Goal: Task Accomplishment & Management: Manage account settings

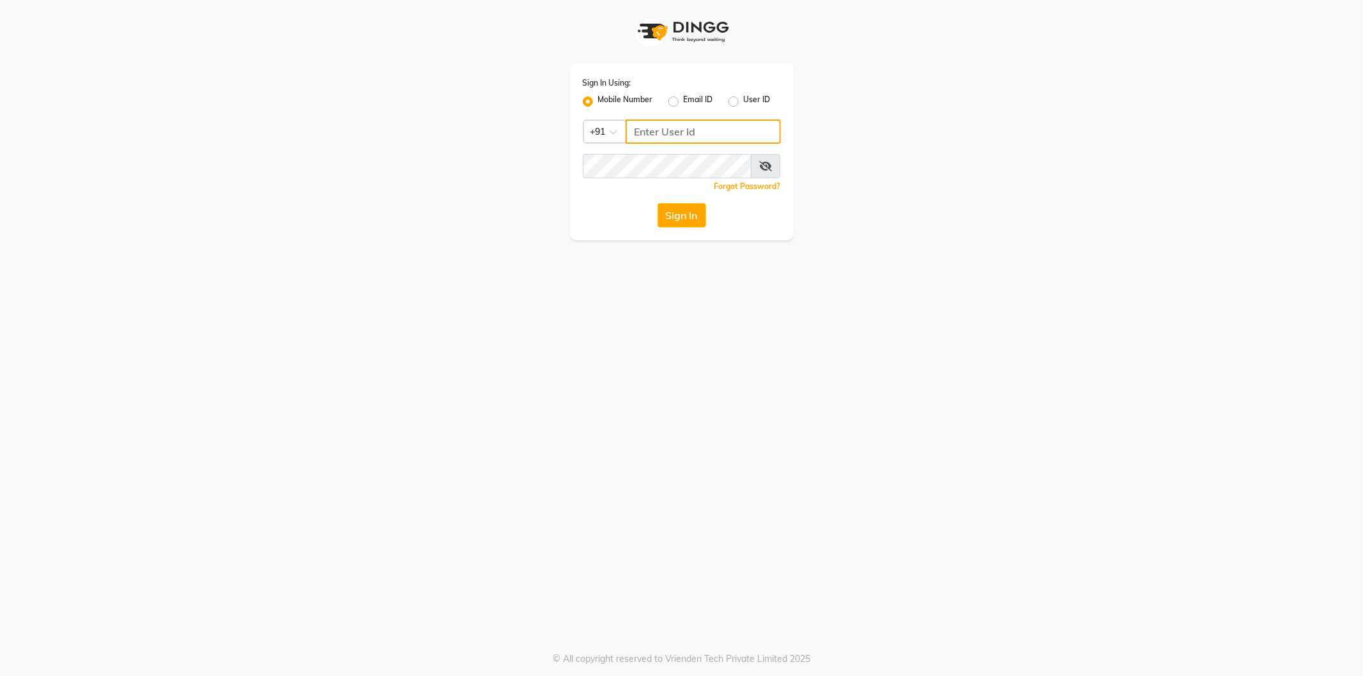
click at [655, 135] on input "Username" at bounding box center [702, 131] width 155 height 24
type input "8824152513"
click at [657, 203] on button "Sign In" at bounding box center [681, 215] width 49 height 24
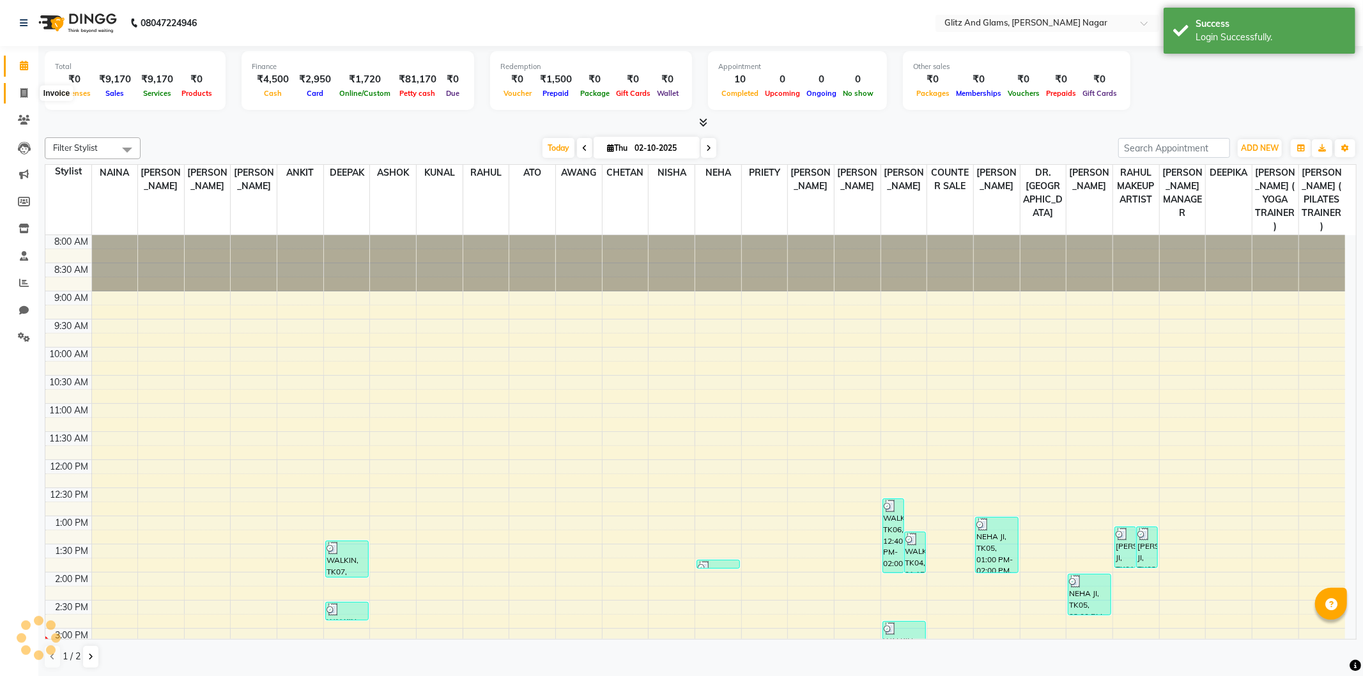
click at [27, 92] on icon at bounding box center [23, 93] width 7 height 10
select select "service"
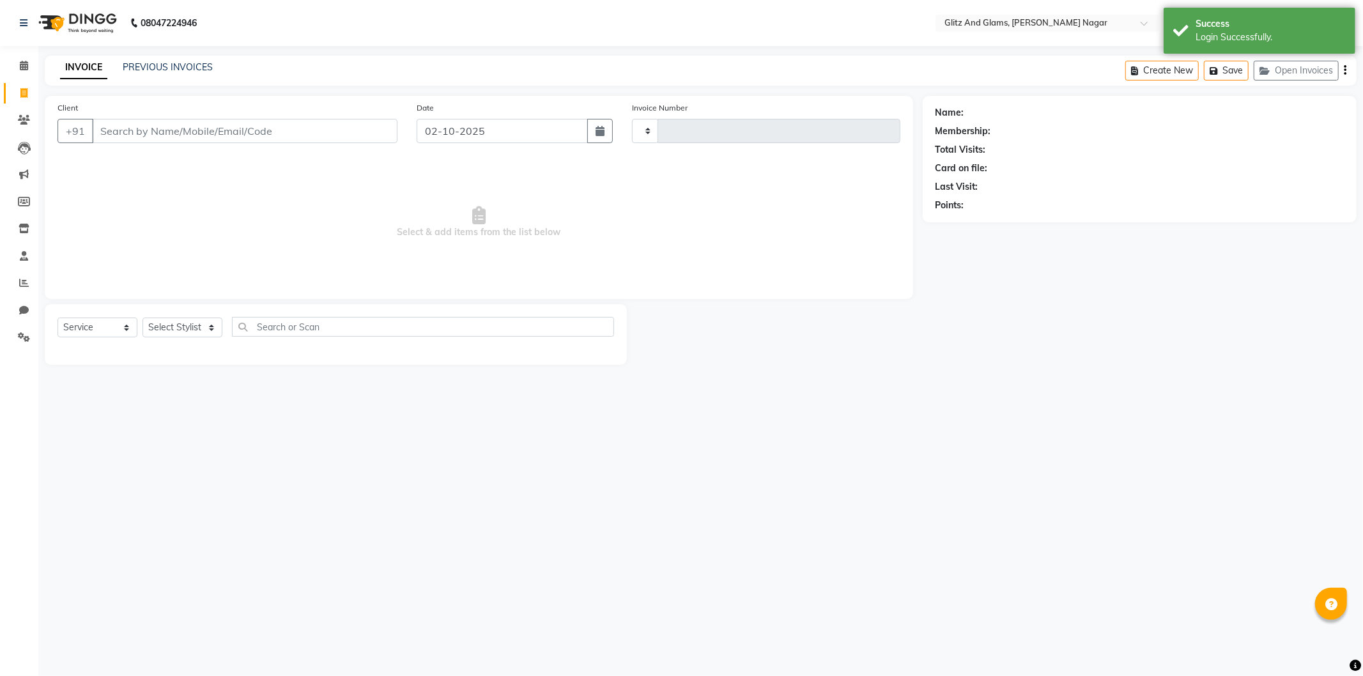
type input "2264"
select select "8316"
click at [176, 61] on div "PREVIOUS INVOICES" at bounding box center [168, 67] width 90 height 13
click at [152, 68] on link "PREVIOUS INVOICES" at bounding box center [168, 66] width 90 height 11
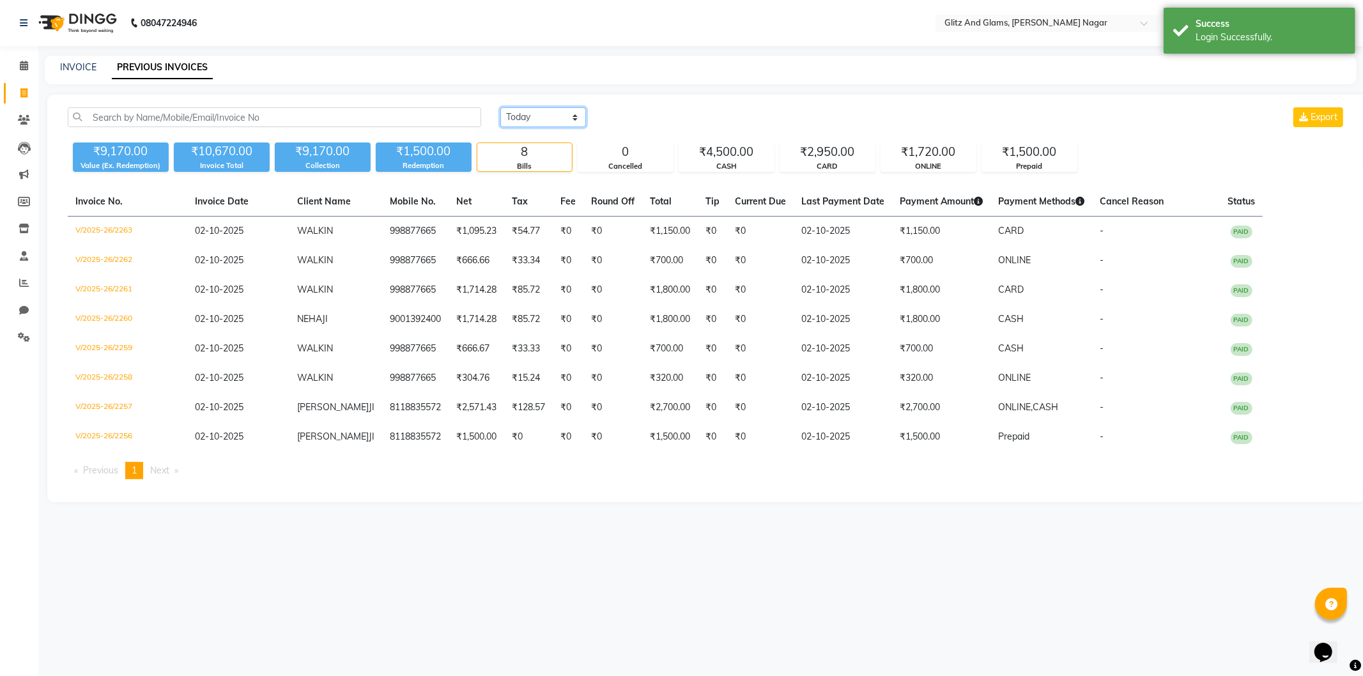
click at [500, 115] on select "[DATE] [DATE] Custom Range" at bounding box center [543, 117] width 86 height 20
select select "range"
click at [500, 107] on select "[DATE] [DATE] Custom Range" at bounding box center [543, 117] width 86 height 20
click at [650, 116] on input "02-10-2025" at bounding box center [646, 118] width 89 height 18
select select "10"
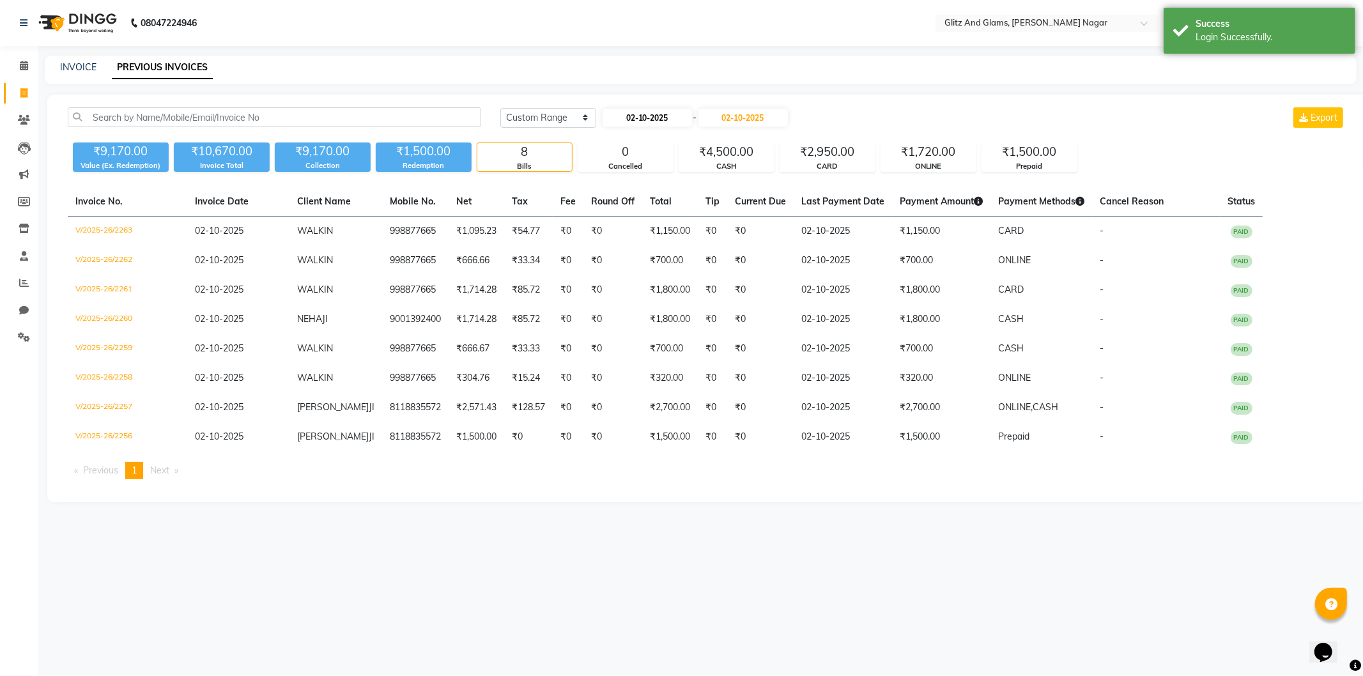
select select "2025"
click at [609, 146] on button "Previous month" at bounding box center [612, 141] width 11 height 20
select select "9"
click at [629, 259] on div "30" at bounding box center [635, 264] width 20 height 20
type input "[DATE]"
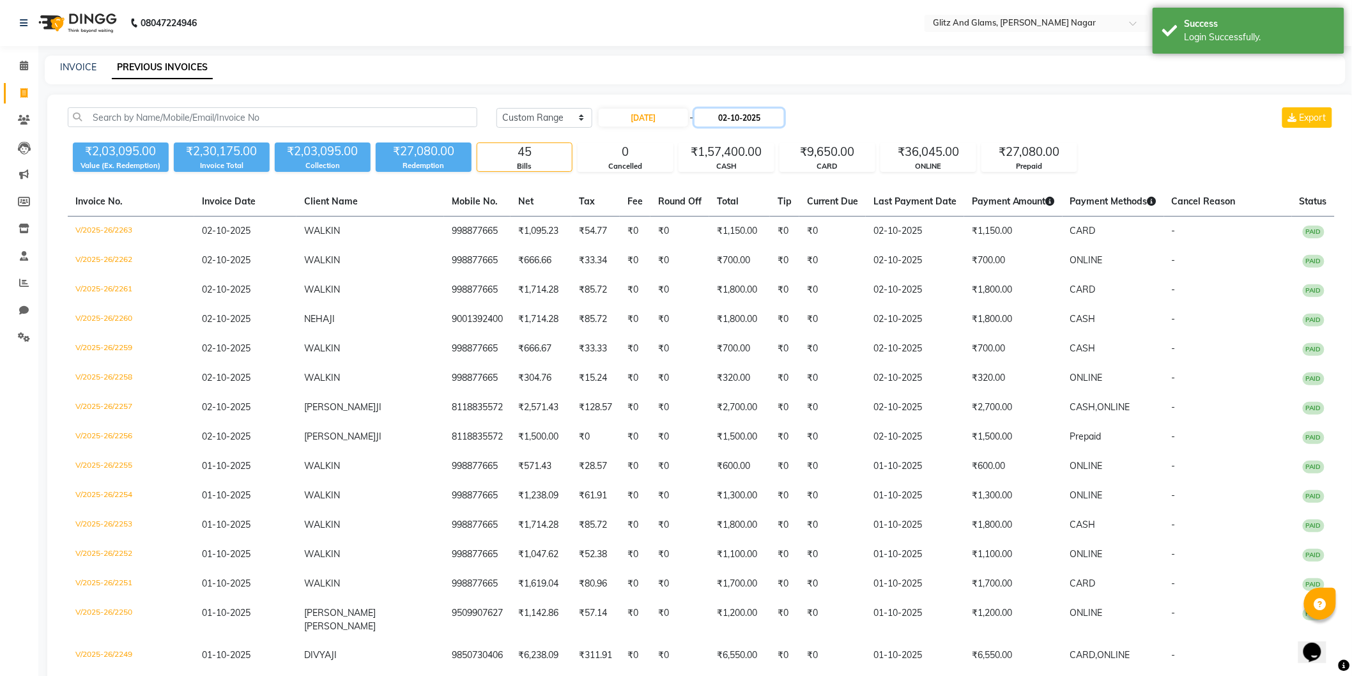
click at [749, 117] on input "02-10-2025" at bounding box center [738, 118] width 89 height 18
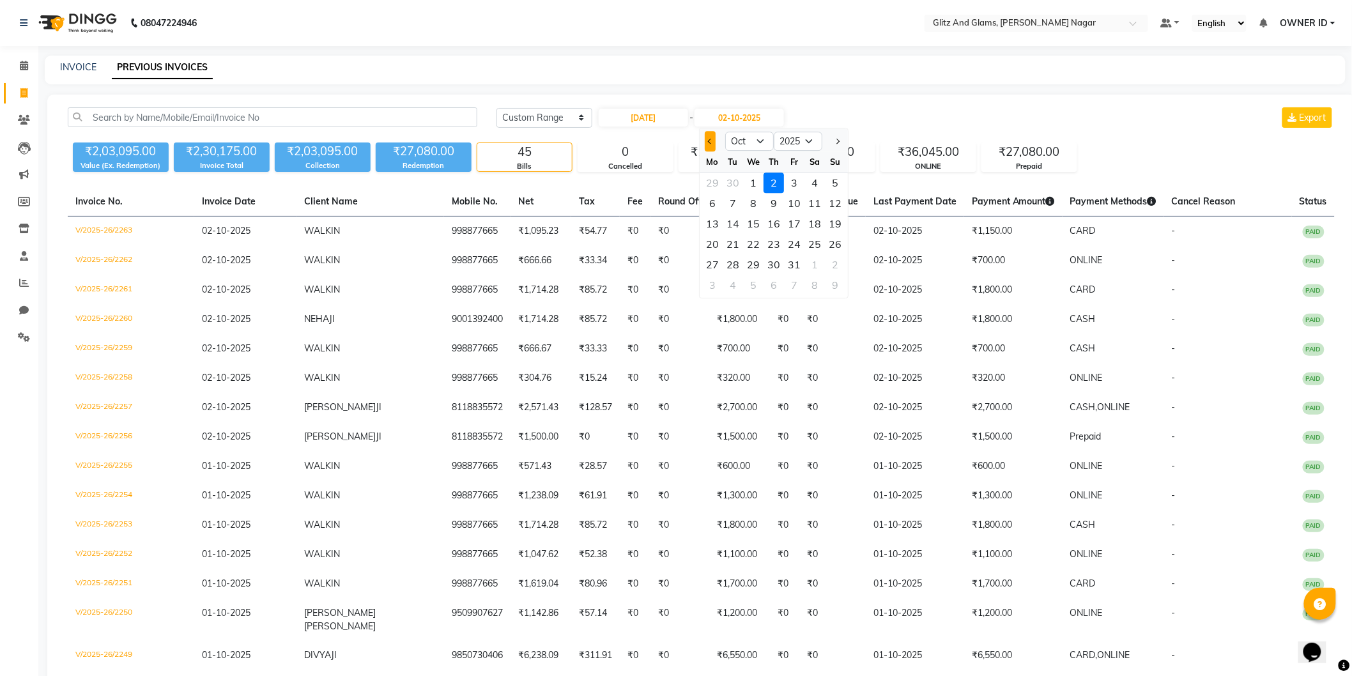
click at [712, 145] on button "Previous month" at bounding box center [710, 141] width 11 height 20
select select "9"
click at [730, 263] on div "30" at bounding box center [732, 264] width 20 height 20
type input "[DATE]"
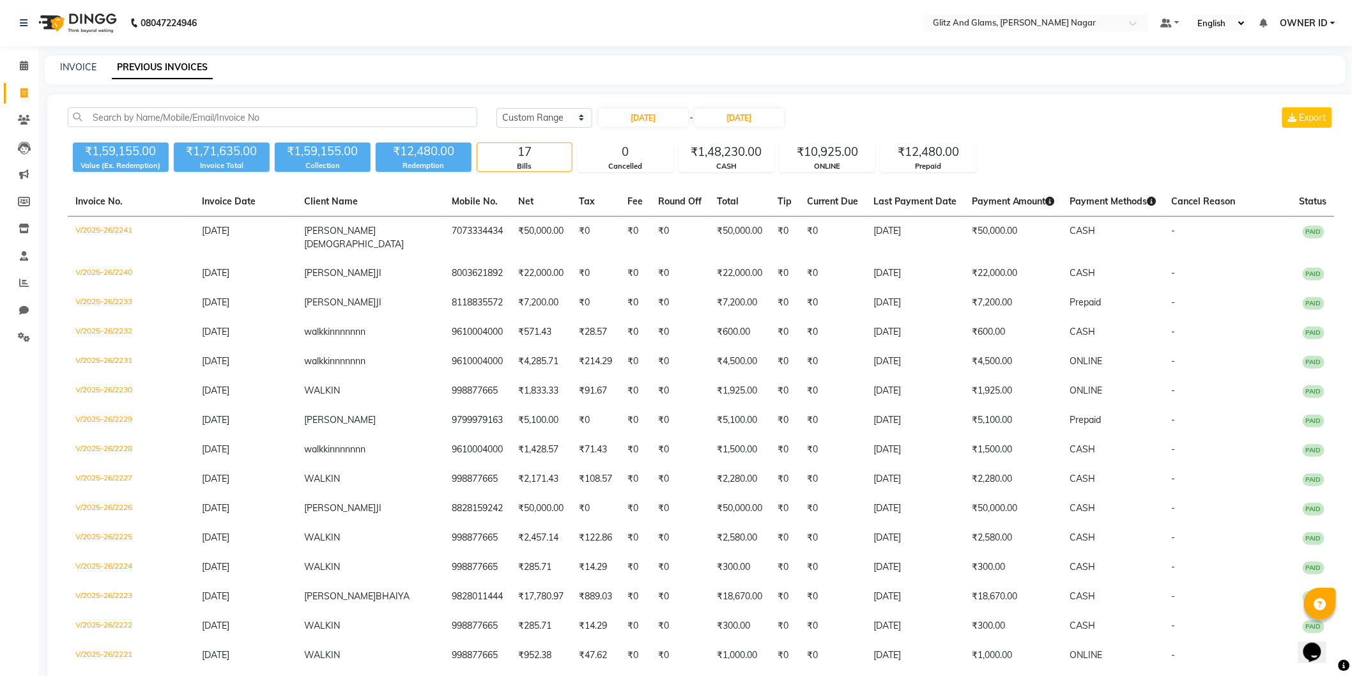
click at [1322, 20] on span "OWNER ID" at bounding box center [1304, 23] width 48 height 13
click at [1271, 93] on link "Sign out" at bounding box center [1269, 88] width 117 height 20
